Goal: Task Accomplishment & Management: Manage account settings

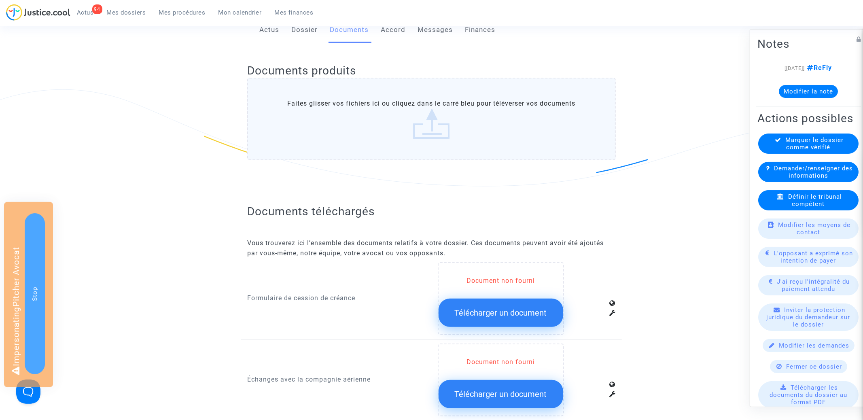
scroll to position [326, 0]
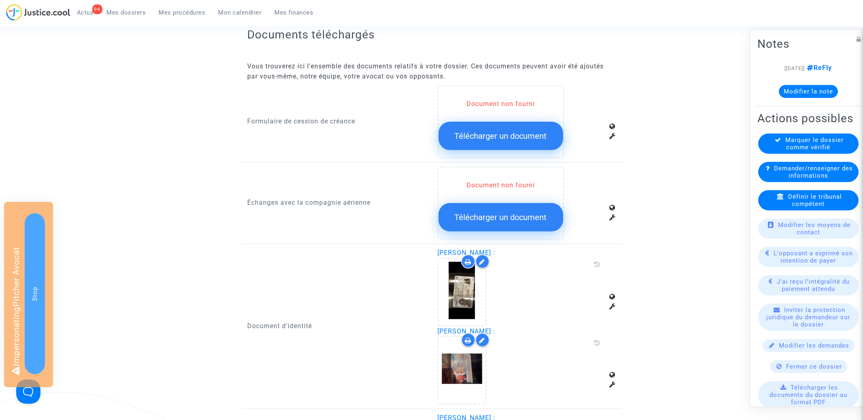
click at [461, 132] on span "Télécharger un document" at bounding box center [501, 136] width 92 height 10
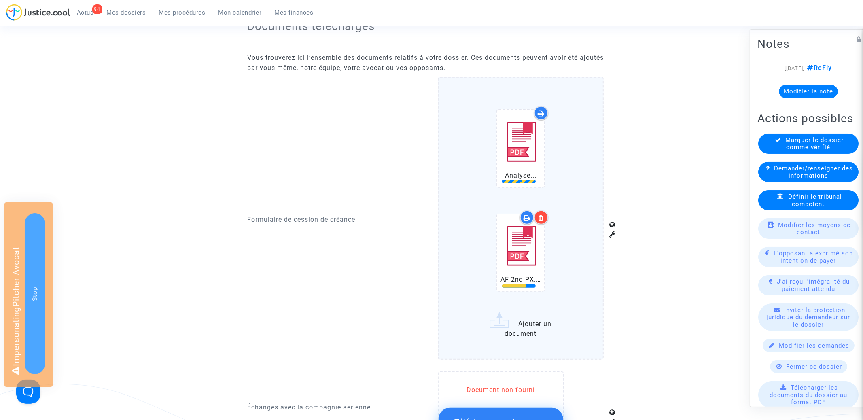
scroll to position [422, 0]
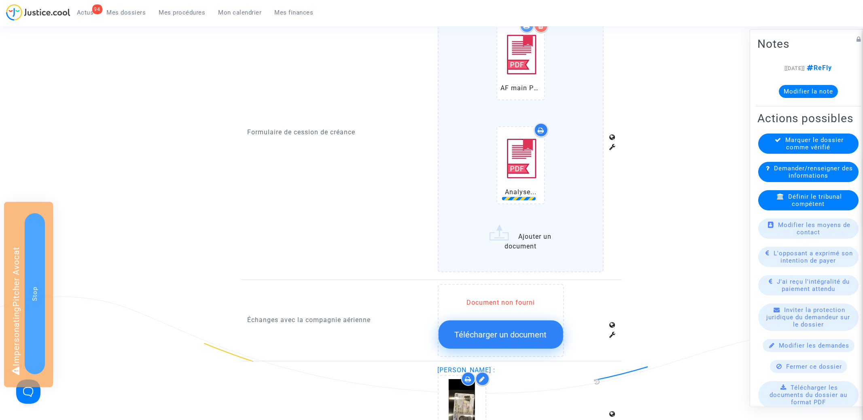
click at [496, 327] on button "Télécharger un document" at bounding box center [501, 334] width 125 height 28
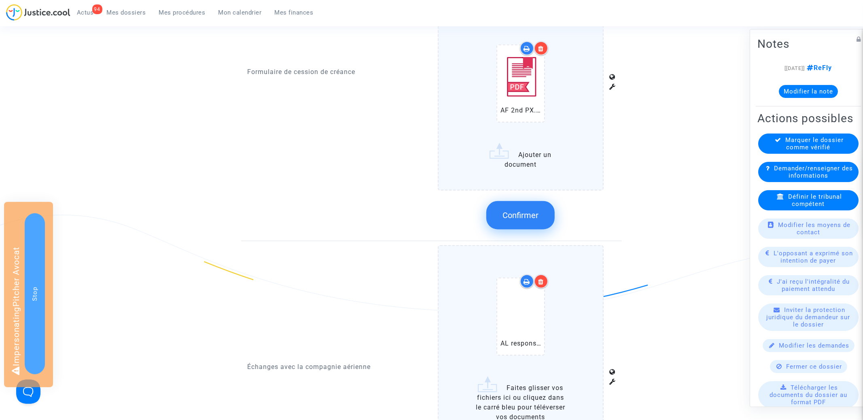
scroll to position [506, 0]
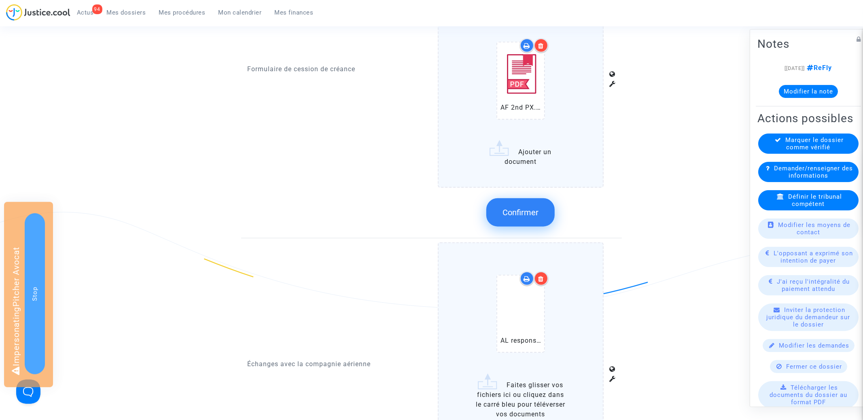
click at [539, 209] on button "Confirmer" at bounding box center [520, 212] width 68 height 28
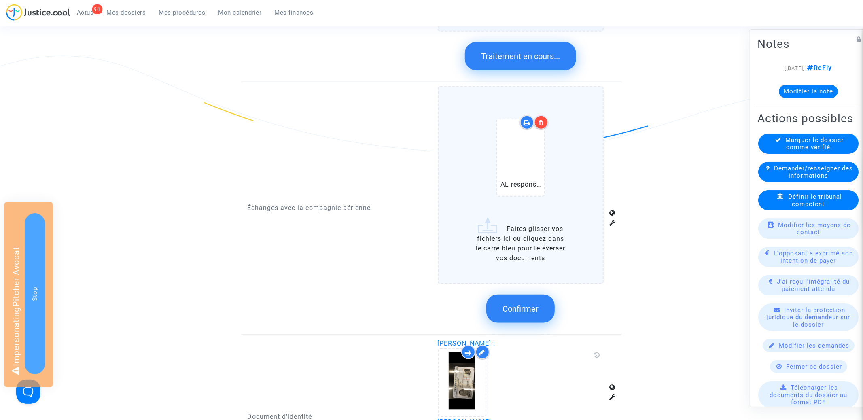
scroll to position [674, 0]
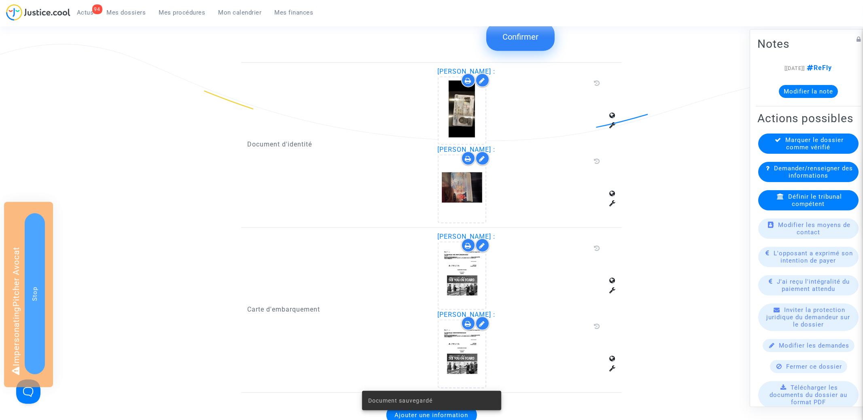
click at [520, 43] on button "Confirmer" at bounding box center [520, 37] width 68 height 28
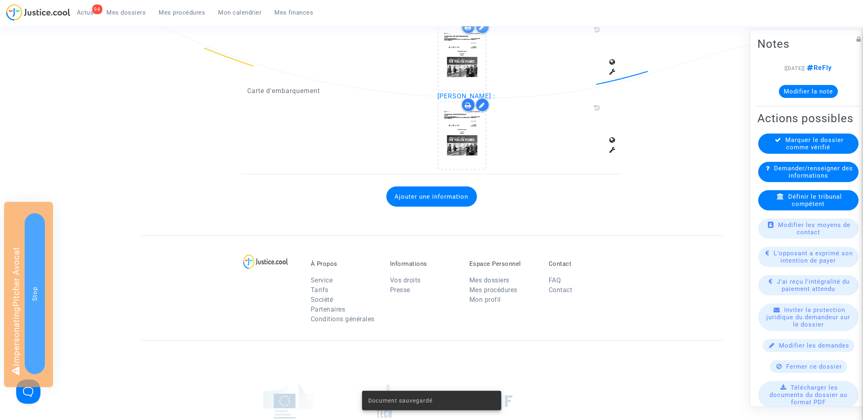
scroll to position [729, 0]
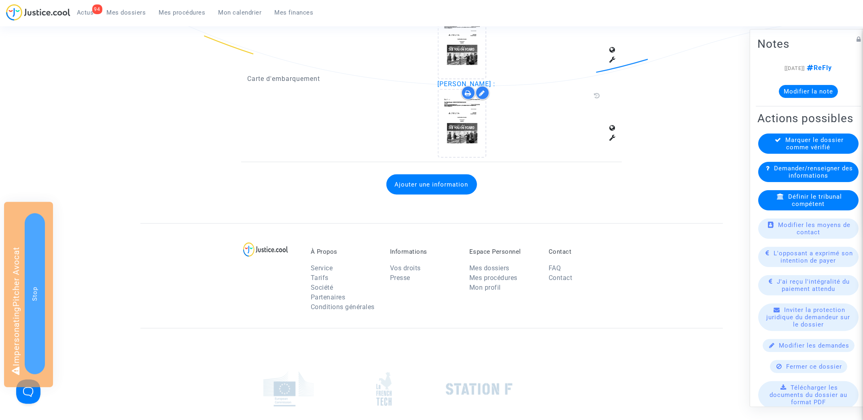
click at [425, 186] on button "Ajouter une information" at bounding box center [431, 184] width 91 height 20
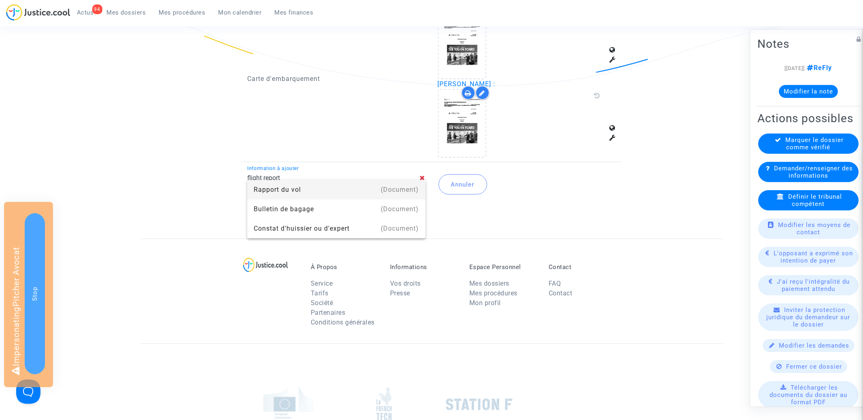
click at [280, 189] on div "Rapport du vol" at bounding box center [336, 189] width 165 height 19
type input "Rapport du vol"
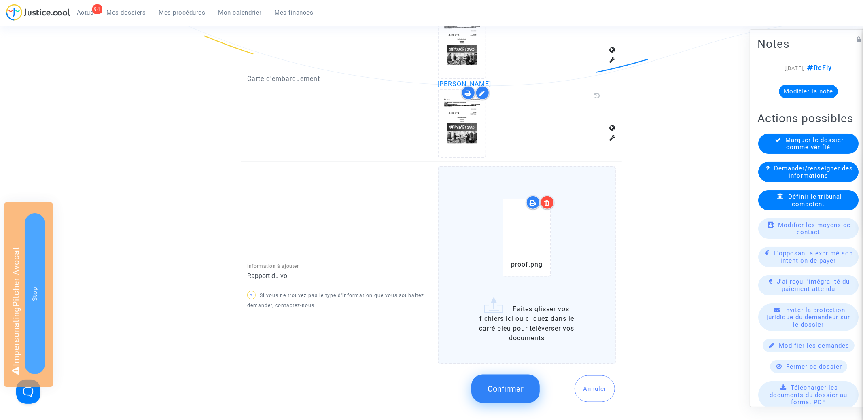
click at [498, 378] on button "Confirmer" at bounding box center [505, 389] width 68 height 28
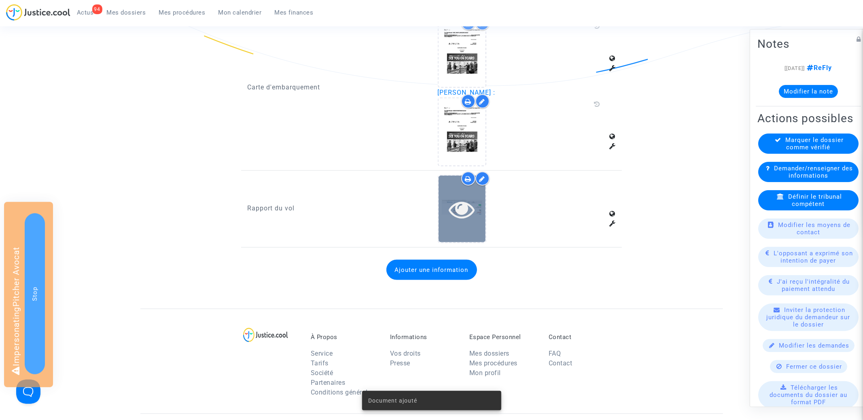
click at [464, 209] on icon at bounding box center [462, 209] width 26 height 26
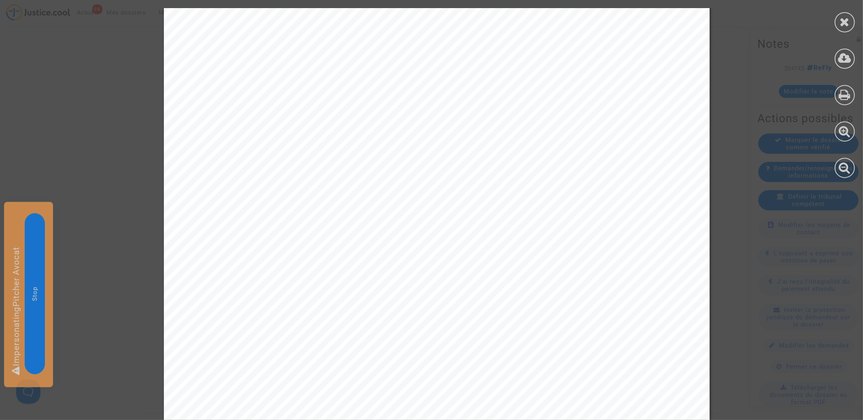
scroll to position [74, 0]
click at [845, 19] on icon at bounding box center [845, 22] width 10 height 12
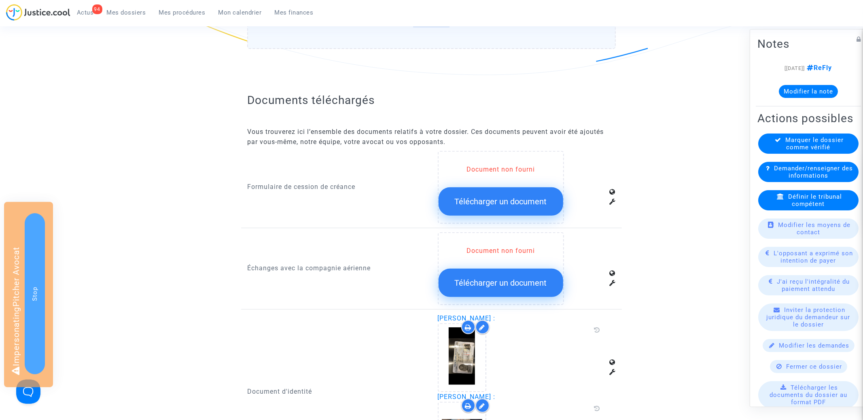
scroll to position [258, 0]
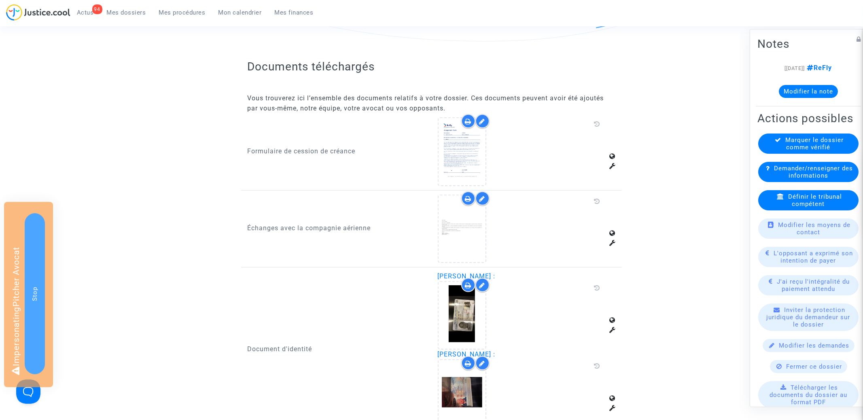
scroll to position [354, 0]
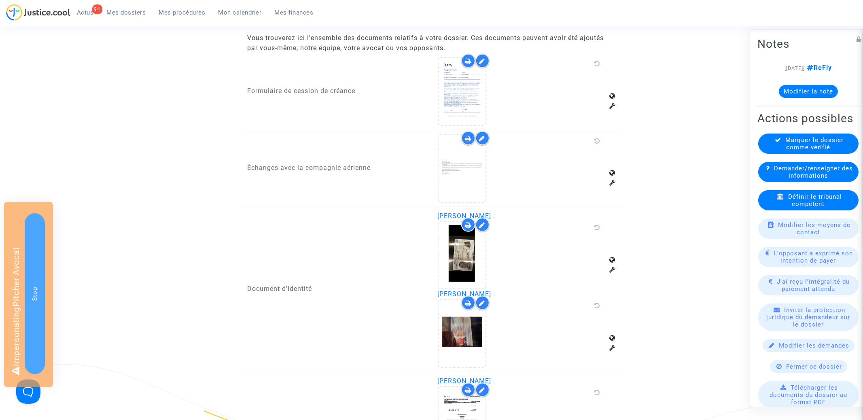
click at [485, 140] on div at bounding box center [482, 138] width 14 height 14
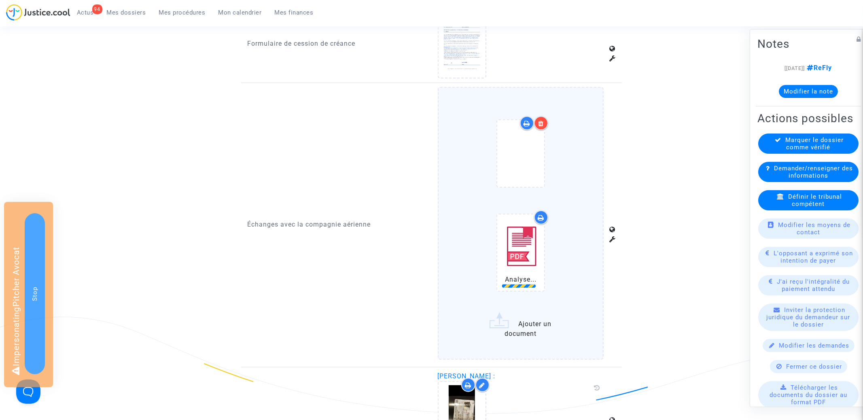
scroll to position [460, 0]
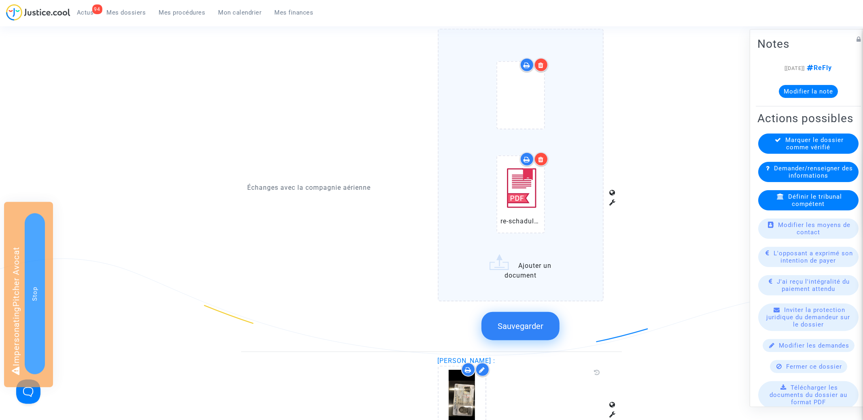
click at [538, 316] on button "Sauvegarder" at bounding box center [521, 326] width 78 height 28
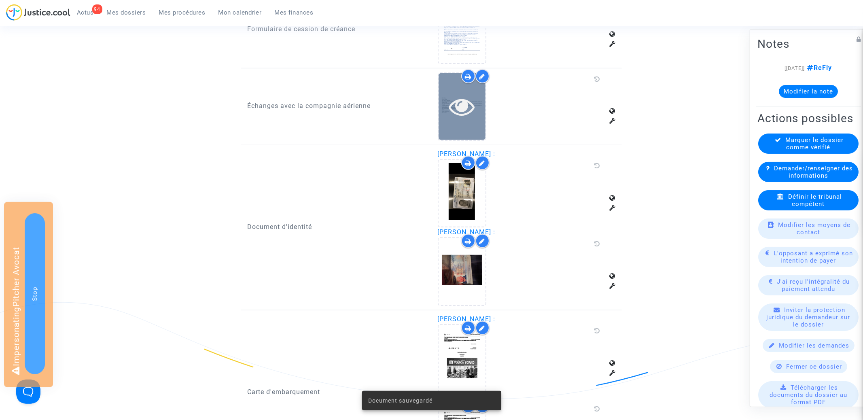
scroll to position [404, 0]
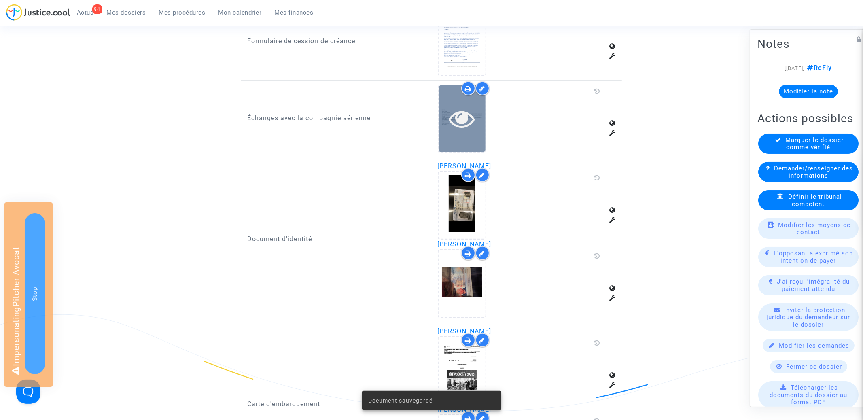
click at [464, 118] on icon at bounding box center [462, 119] width 26 height 26
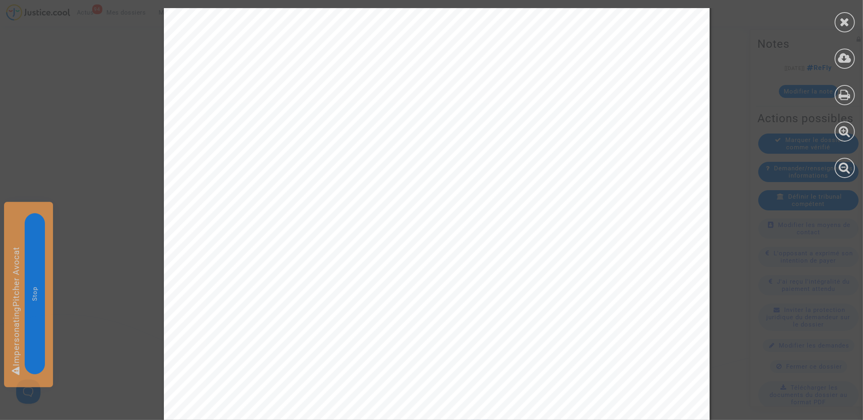
scroll to position [0, 0]
click at [849, 27] on icon at bounding box center [845, 22] width 10 height 12
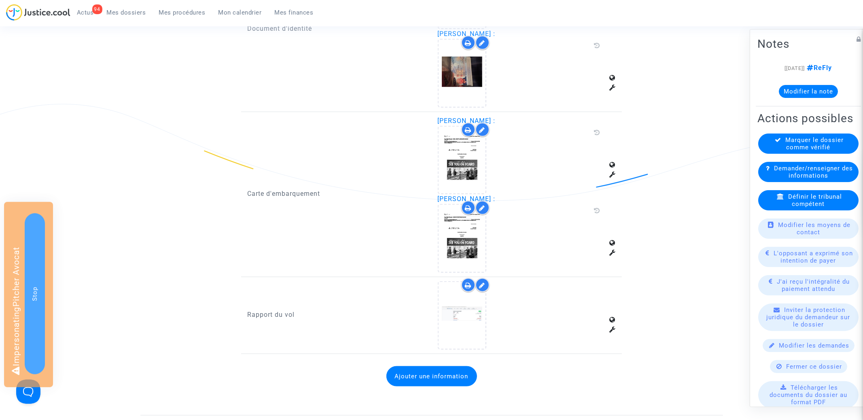
scroll to position [633, 0]
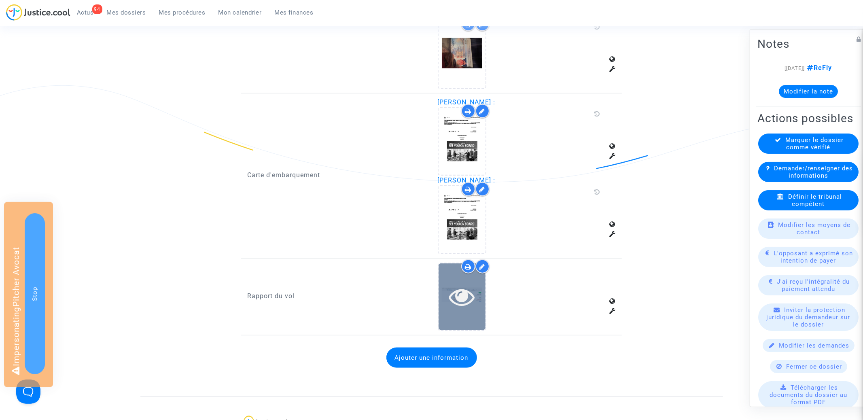
click at [466, 293] on icon at bounding box center [462, 297] width 26 height 26
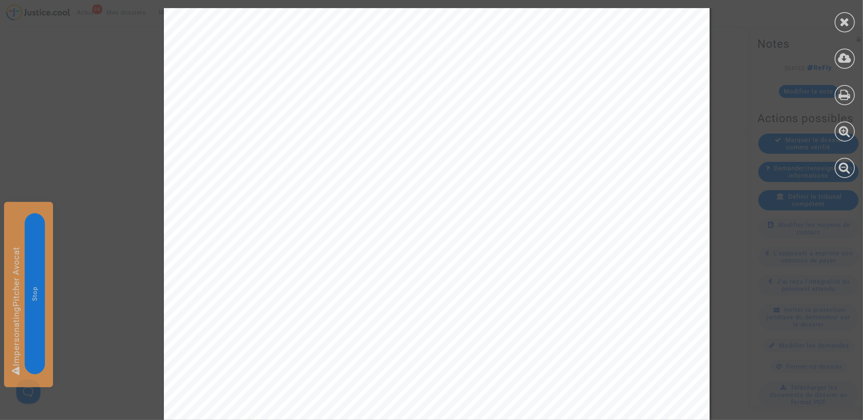
scroll to position [335, 0]
click at [848, 25] on icon at bounding box center [845, 22] width 10 height 12
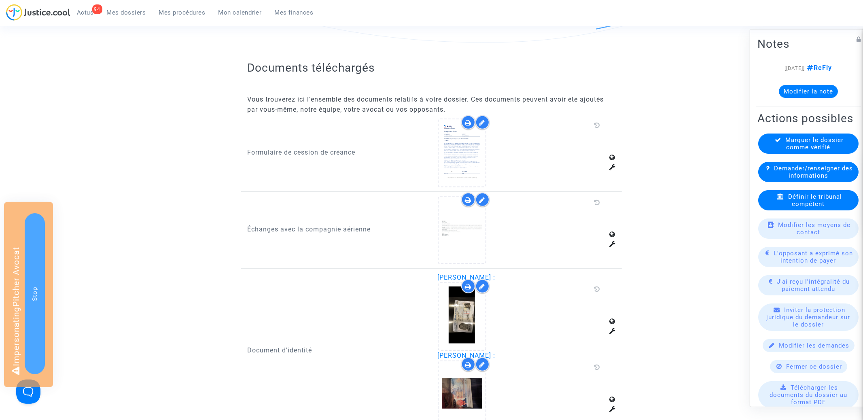
scroll to position [320, 0]
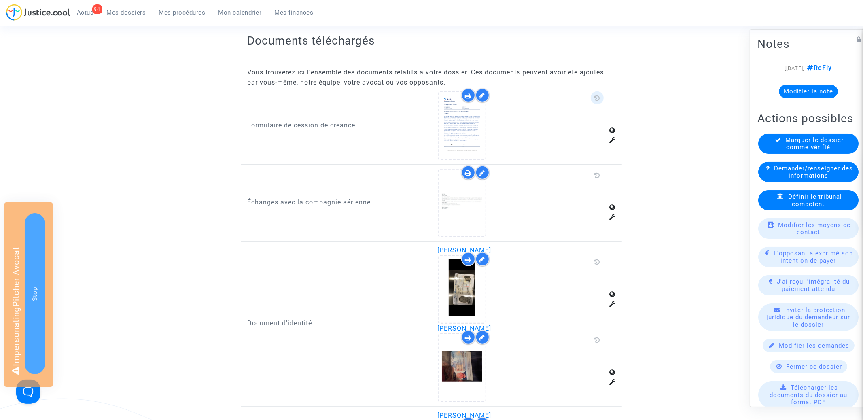
click at [596, 93] on span at bounding box center [597, 97] width 13 height 13
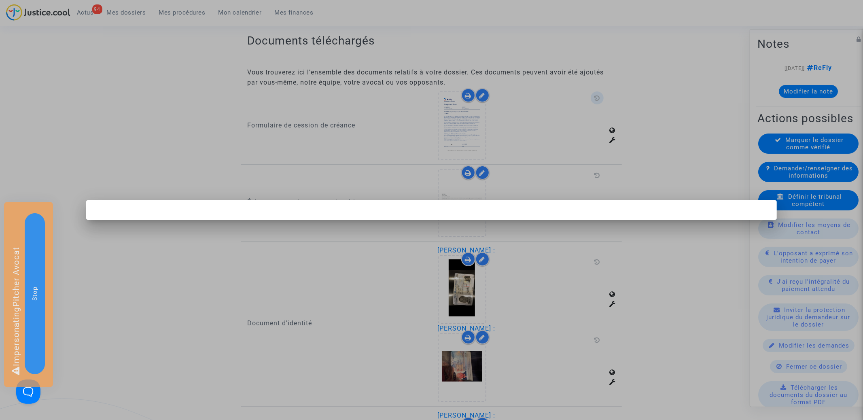
scroll to position [0, 0]
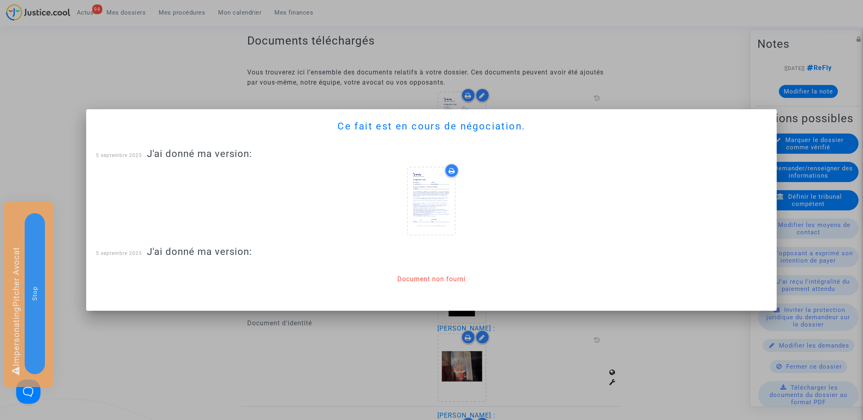
click at [190, 49] on div at bounding box center [431, 210] width 863 height 420
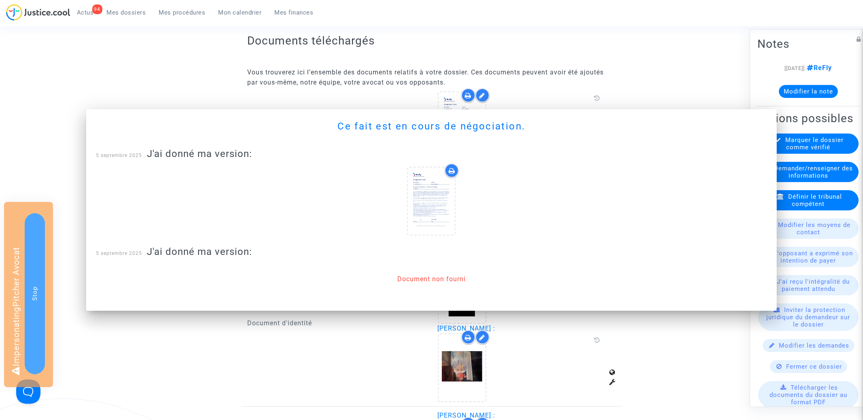
scroll to position [320, 0]
